Goal: Task Accomplishment & Management: Use online tool/utility

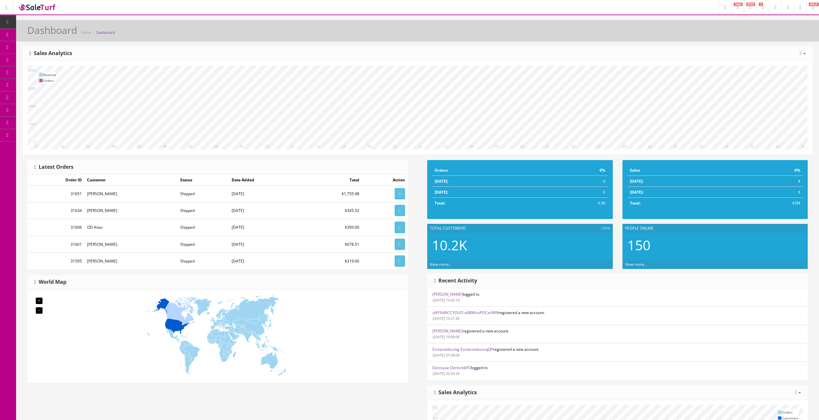
click at [53, 185] on link "Integrations" at bounding box center [50, 186] width 68 height 13
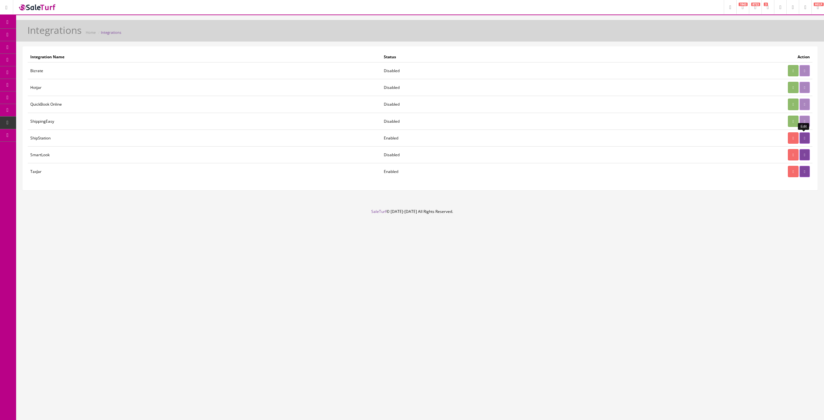
click at [803, 142] on link at bounding box center [805, 137] width 10 height 11
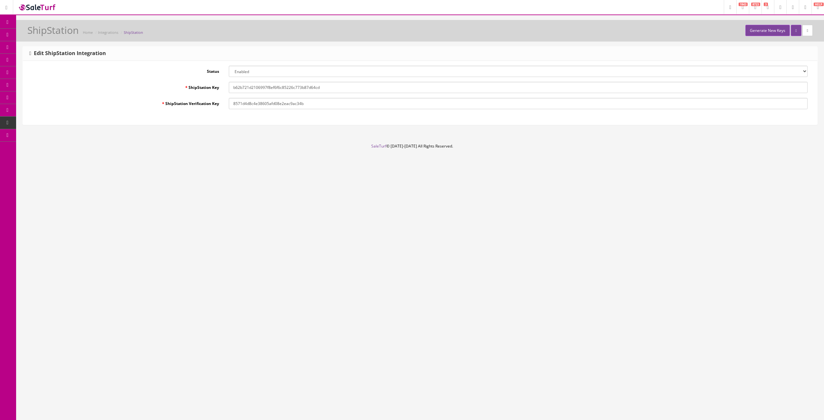
click at [333, 88] on input "b62b721d2106997f8ef6f6c85226c773b87d64cd" at bounding box center [518, 87] width 579 height 11
drag, startPoint x: 346, startPoint y: 86, endPoint x: 276, endPoint y: 84, distance: 70.0
click at [276, 84] on input "b62b721d2106997f8ef6f6c85226c773b87d64cd" at bounding box center [518, 87] width 579 height 11
click at [336, 86] on input "b62b721d2106997f8ef6f6c85226c773b87d64cd" at bounding box center [518, 87] width 579 height 11
type input "b62b721d2106997f8ef6f6c85226c773b87d64c"
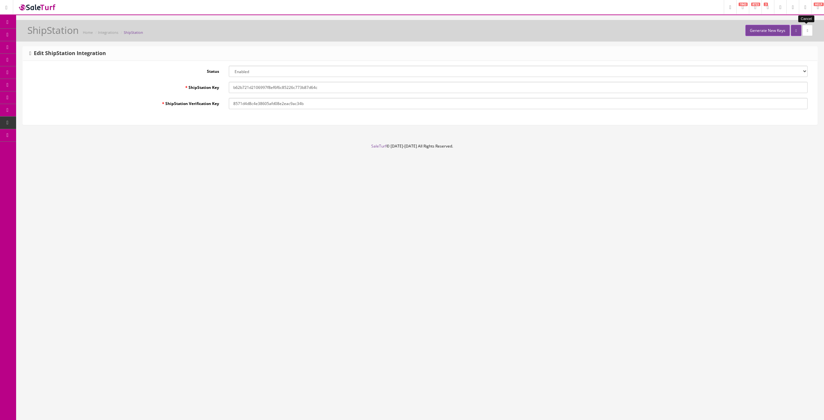
click at [808, 32] on icon at bounding box center [807, 31] width 1 height 4
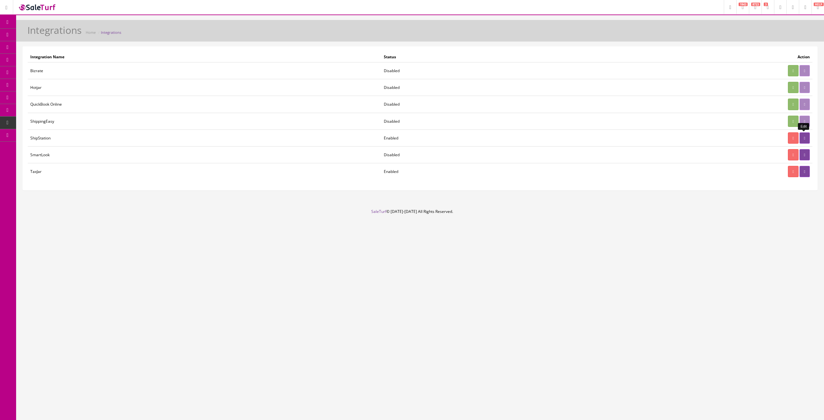
click at [808, 137] on link at bounding box center [805, 137] width 10 height 11
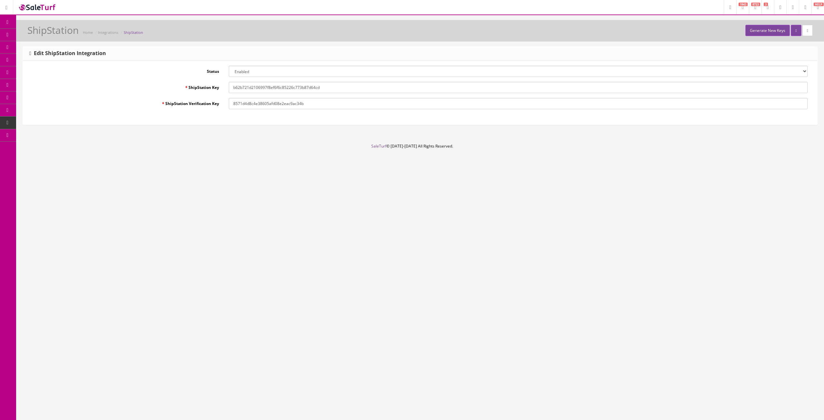
click at [809, 32] on link at bounding box center [808, 30] width 10 height 11
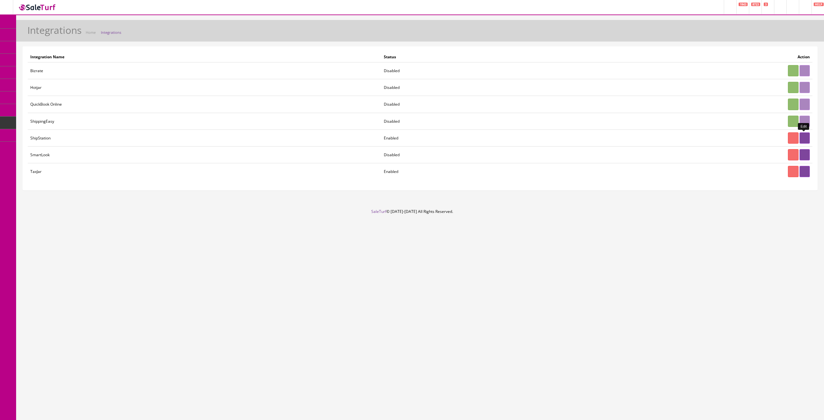
click at [806, 140] on link at bounding box center [805, 137] width 10 height 11
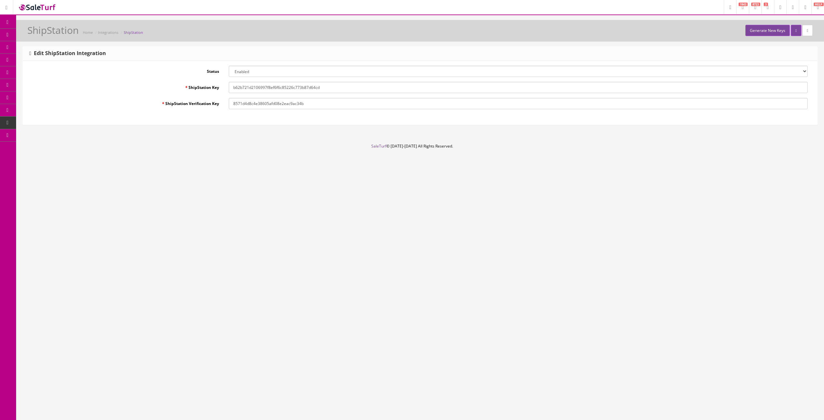
click at [760, 34] on link "Generate New Keys" at bounding box center [768, 30] width 44 height 11
click at [804, 30] on link at bounding box center [808, 30] width 10 height 11
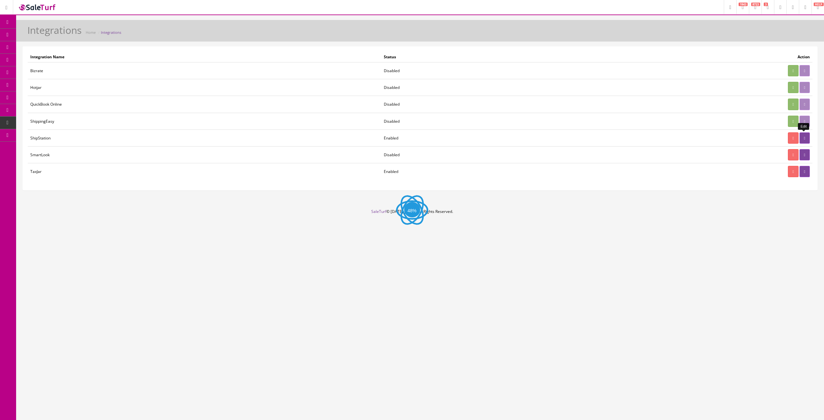
click at [804, 139] on icon at bounding box center [804, 138] width 1 height 4
